Goal: Task Accomplishment & Management: Use online tool/utility

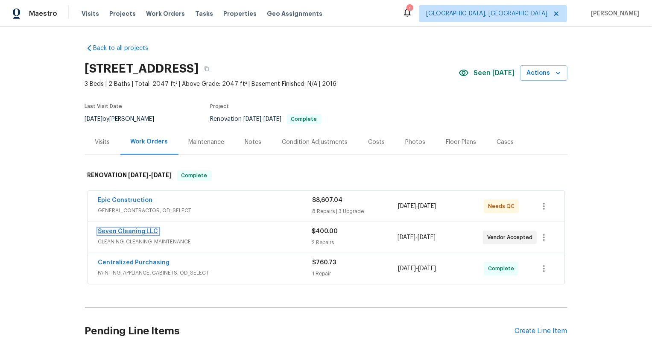
click at [142, 232] on link "Seven Cleaning LLC" at bounding box center [128, 231] width 60 height 6
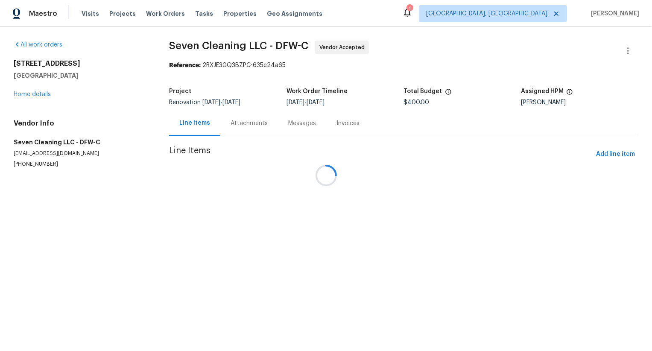
click at [242, 126] on div at bounding box center [326, 175] width 652 height 351
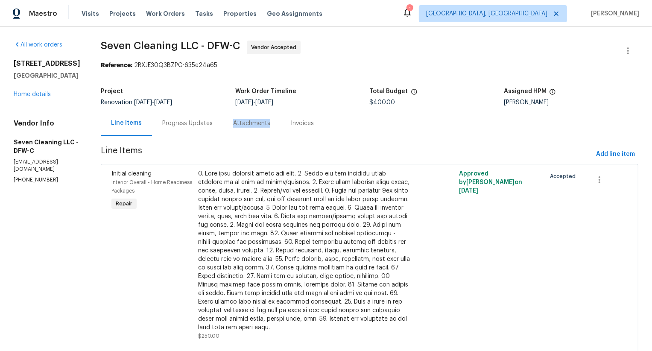
click at [242, 126] on div "Attachments" at bounding box center [251, 123] width 37 height 9
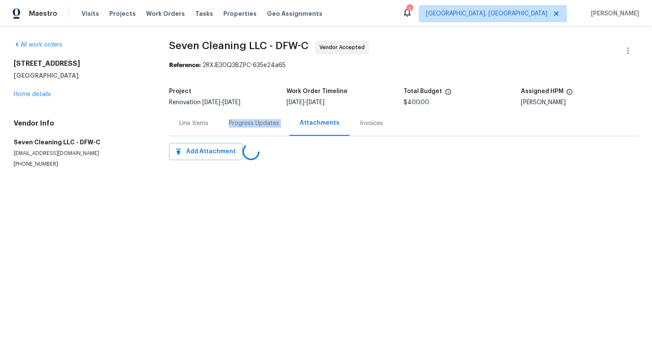
click at [242, 126] on div "Progress Updates" at bounding box center [254, 123] width 50 height 9
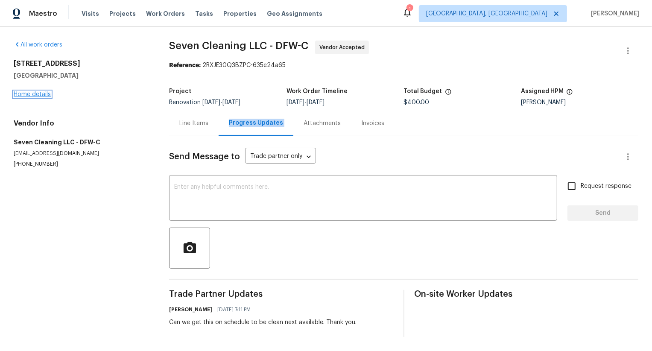
click at [44, 92] on link "Home details" at bounding box center [32, 94] width 37 height 6
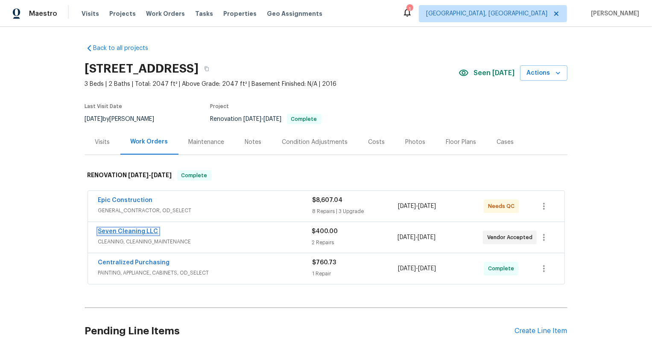
click at [140, 230] on link "Seven Cleaning LLC" at bounding box center [128, 231] width 60 height 6
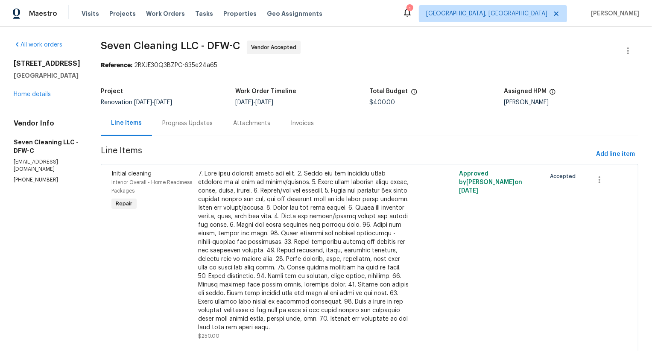
click at [202, 148] on span "Line Items" at bounding box center [347, 154] width 492 height 16
click at [202, 137] on section "Seven Cleaning LLC - DFW-C Vendor Accepted Reference: 2RXJE30Q3BZPC-635e24a65 P…" at bounding box center [370, 231] width 538 height 381
click at [202, 130] on div "Progress Updates" at bounding box center [187, 123] width 71 height 25
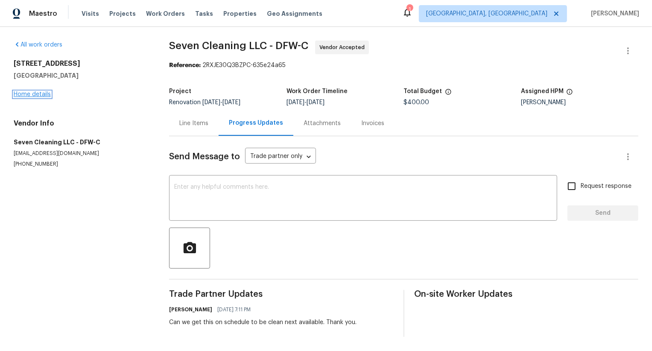
click at [41, 96] on link "Home details" at bounding box center [32, 94] width 37 height 6
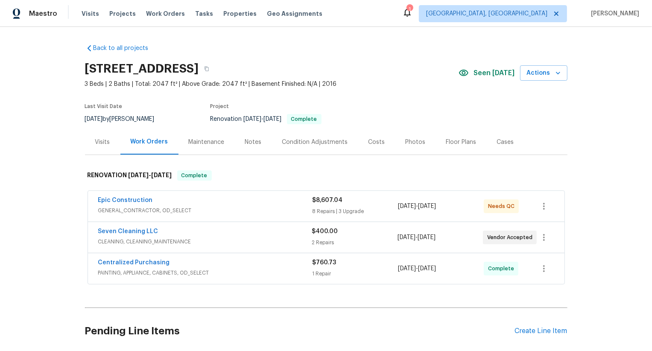
click at [88, 231] on div "Seven Cleaning LLC CLEANING, CLEANING_MAINTENANCE $400.00 2 Repairs 8/4/2025 - …" at bounding box center [326, 237] width 477 height 31
copy link "Seven Cleaning LLC"
click at [88, 231] on div "Seven Cleaning LLC CLEANING, CLEANING_MAINTENANCE $400.00 2 Repairs 8/4/2025 - …" at bounding box center [326, 237] width 477 height 31
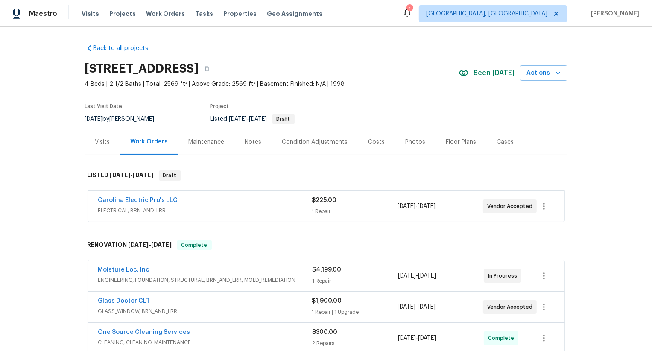
scroll to position [85, 0]
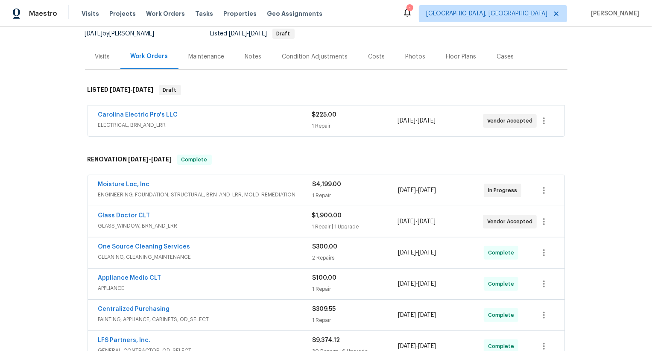
click at [91, 183] on div "Moisture Loc, Inc ENGINEERING, FOUNDATION, STRUCTURAL, BRN_AND_LRR, MOLD_REMEDI…" at bounding box center [326, 190] width 477 height 31
copy link "Moisture Loc, Inc"
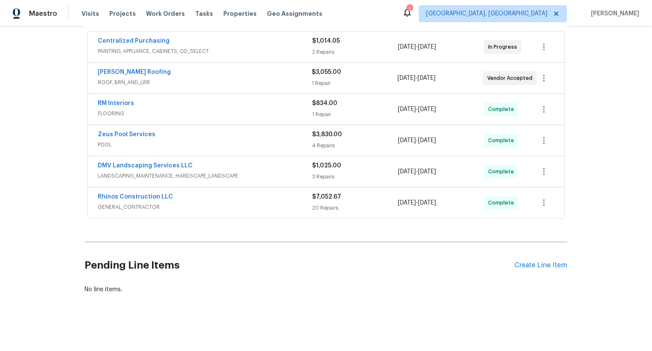
scroll to position [150, 0]
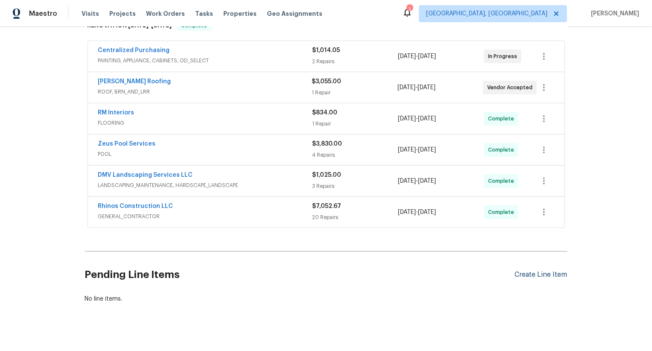
click at [548, 272] on div "Create Line Item" at bounding box center [541, 275] width 53 height 8
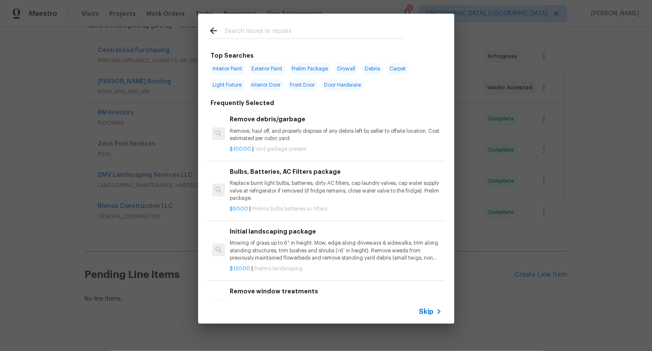
click at [423, 312] on span "Skip" at bounding box center [426, 311] width 15 height 9
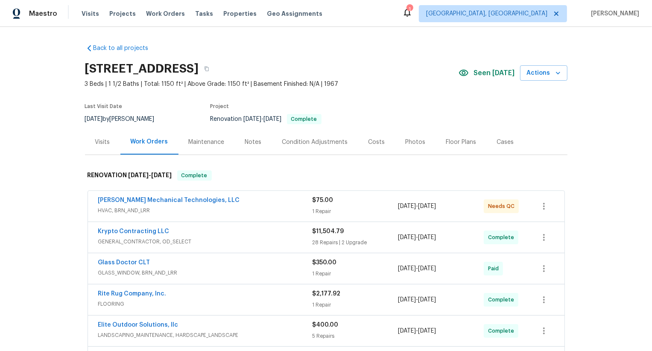
scroll to position [222, 0]
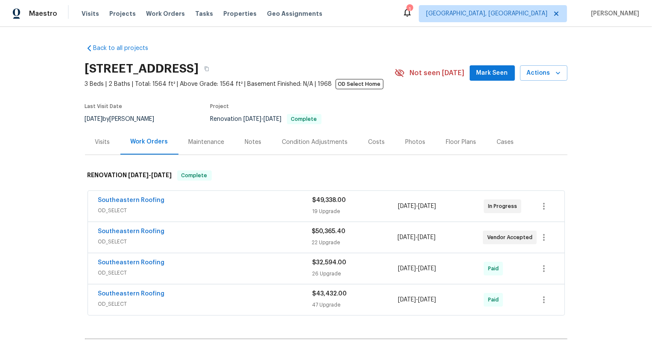
click at [91, 230] on div "Southeastern Roofing OD_SELECT $50,365.40 22 Upgrade [DATE] - [DATE] Vendor Acc…" at bounding box center [326, 237] width 477 height 31
click at [91, 230] on div "Southeastern Roofing OD_SELECT $50,365.40 22 Upgrade 3/10/2025 - 7/3/2025 Vendo…" at bounding box center [326, 237] width 477 height 31
copy link "Southeastern Roofing"
click at [88, 202] on div "Southeastern Roofing OD_SELECT $49,338.00 19 Upgrade 3/10/2025 - 7/3/2025 In Pr…" at bounding box center [326, 206] width 477 height 31
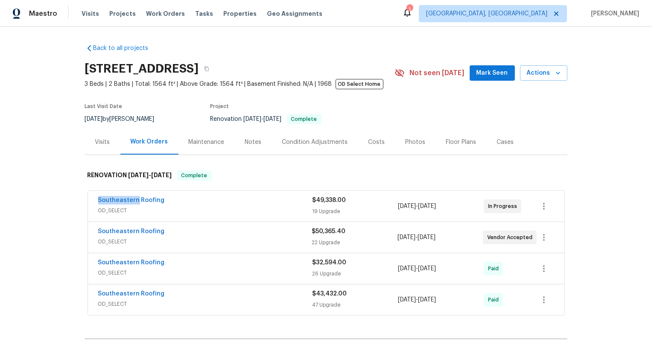
click at [88, 202] on div "Southeastern Roofing OD_SELECT $49,338.00 19 Upgrade 3/10/2025 - 7/3/2025 In Pr…" at bounding box center [326, 206] width 477 height 31
copy link "Southeastern Roofing"
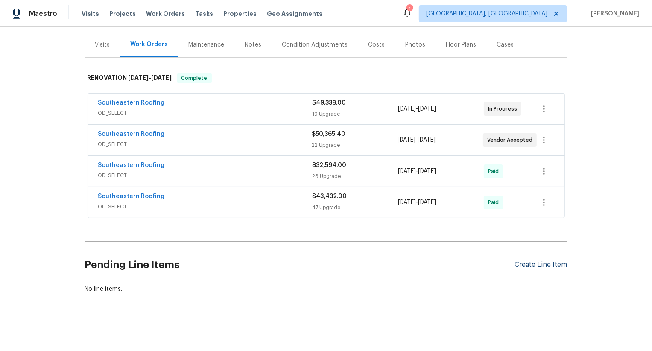
click at [542, 263] on div "Create Line Item" at bounding box center [541, 265] width 53 height 8
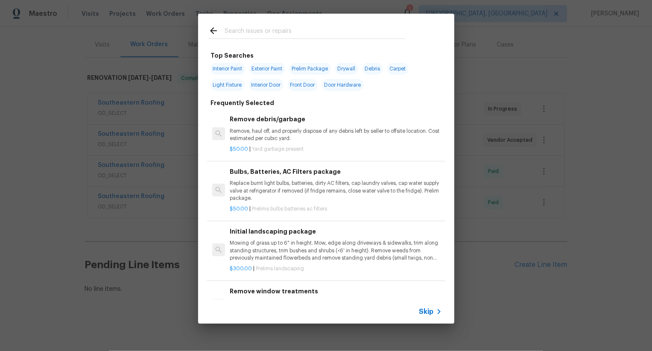
click at [425, 313] on span "Skip" at bounding box center [426, 311] width 15 height 9
